Goal: Obtain resource: Obtain resource

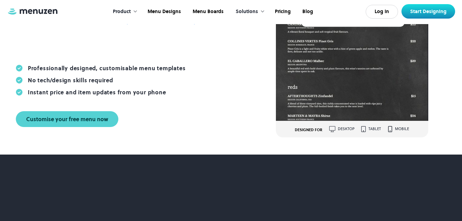
scroll to position [188, 0]
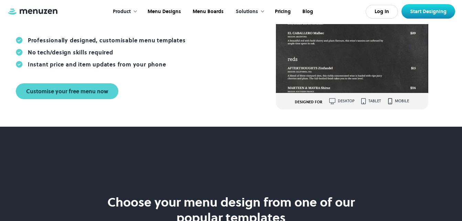
click at [337, 102] on div "desktop" at bounding box center [342, 101] width 25 height 6
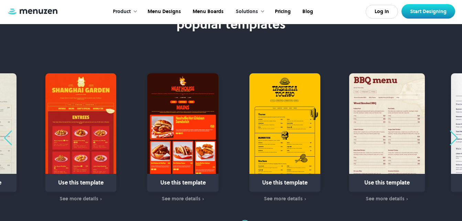
scroll to position [441, 0]
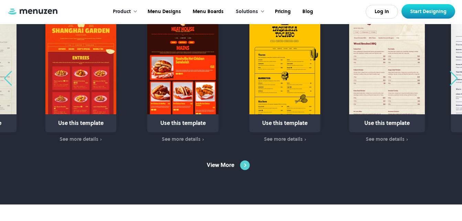
click at [243, 168] on img at bounding box center [245, 165] width 10 height 10
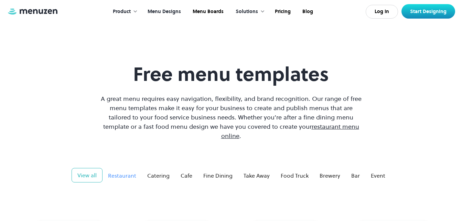
click at [123, 171] on div "Restaurant" at bounding box center [122, 175] width 28 height 8
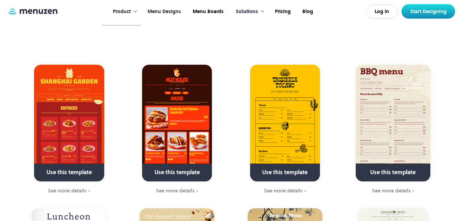
scroll to position [50, 0]
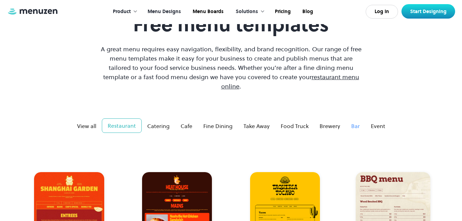
click at [355, 122] on div "Bar" at bounding box center [356, 126] width 9 height 8
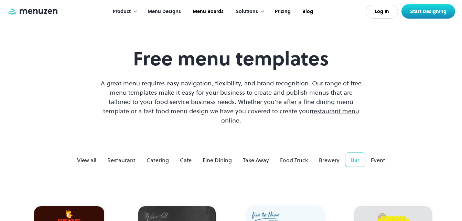
scroll to position [0, 0]
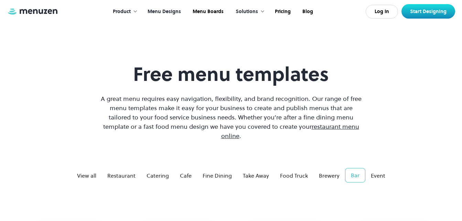
drag, startPoint x: 88, startPoint y: 168, endPoint x: 329, endPoint y: 24, distance: 280.6
click at [329, 24] on div "Product Overview Design your menu Manage your menu Market your menu Menu Design…" at bounding box center [231, 12] width 462 height 24
